Goal: Find specific page/section: Find specific page/section

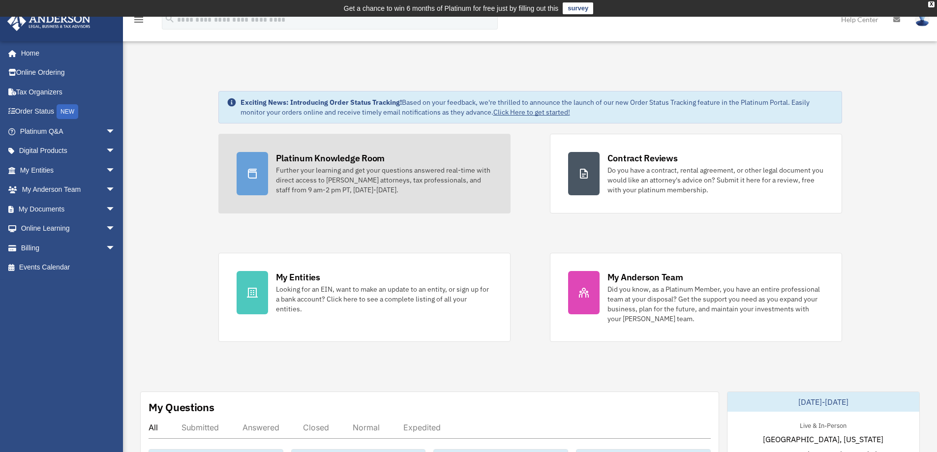
click at [346, 168] on div "Further your learning and get your questions answered real-time with direct acc…" at bounding box center [384, 180] width 216 height 30
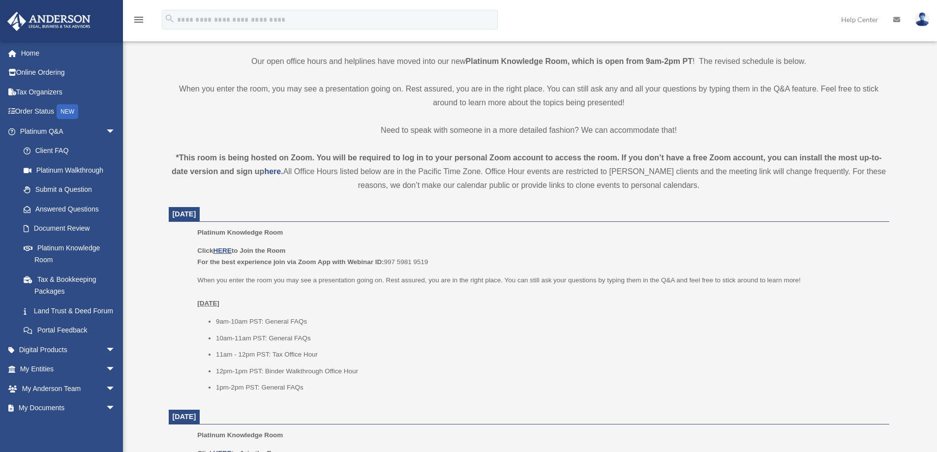
scroll to position [263, 0]
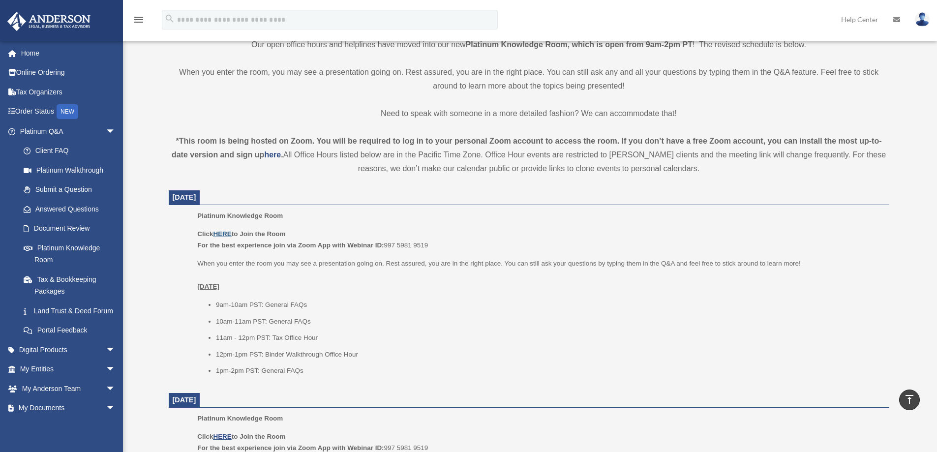
click at [222, 234] on u "HERE" at bounding box center [222, 233] width 18 height 7
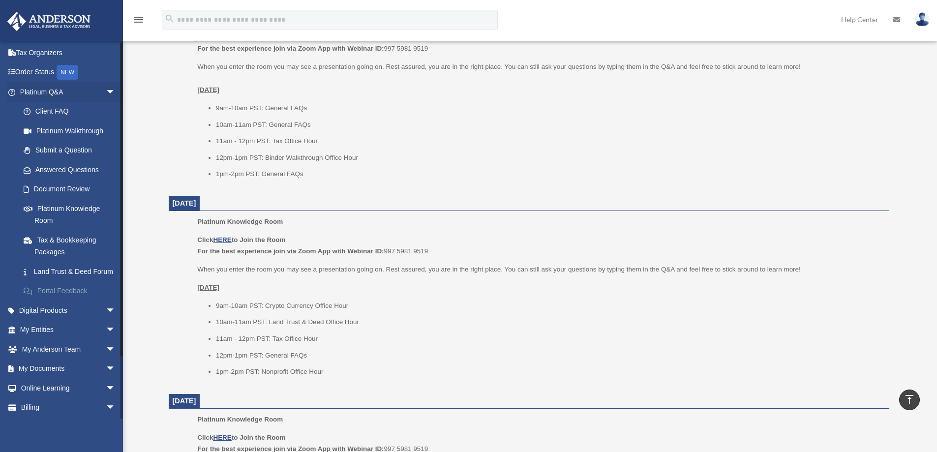
scroll to position [0, 0]
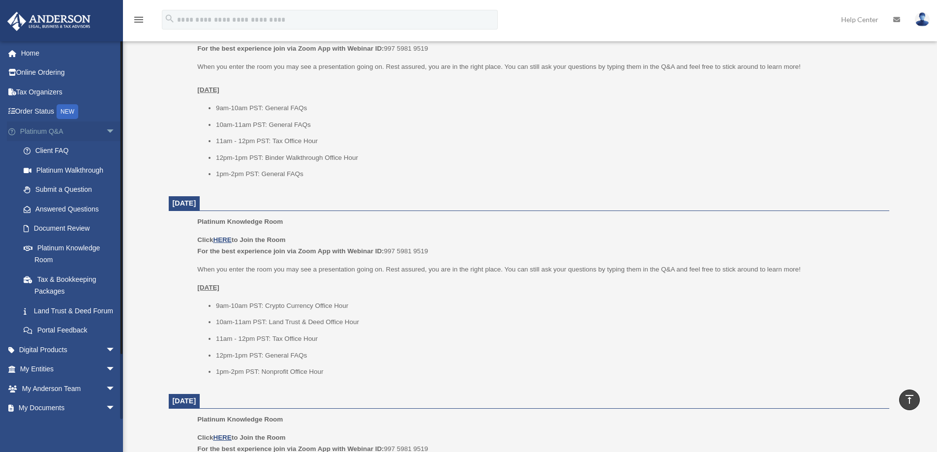
click at [106, 130] on span "arrow_drop_down" at bounding box center [116, 131] width 20 height 20
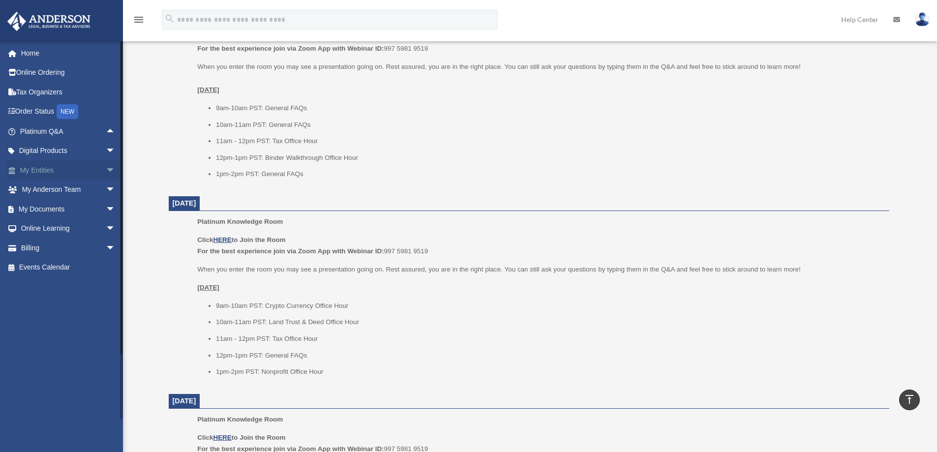
click at [106, 171] on span "arrow_drop_down" at bounding box center [116, 170] width 20 height 20
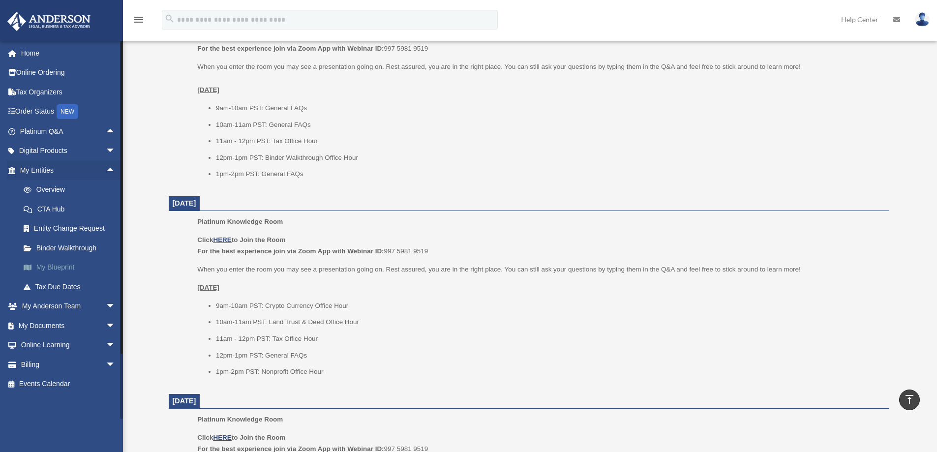
click at [59, 264] on link "My Blueprint" at bounding box center [72, 268] width 117 height 20
